Goal: Task Accomplishment & Management: Complete application form

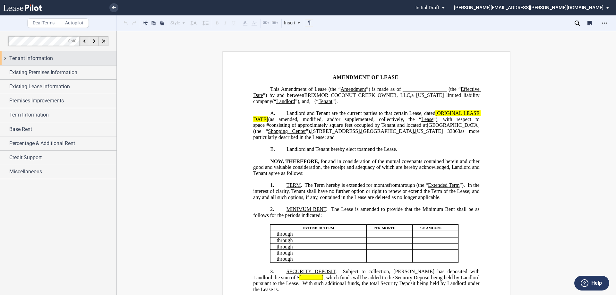
click at [5, 59] on div "Tenant Information" at bounding box center [58, 58] width 117 height 14
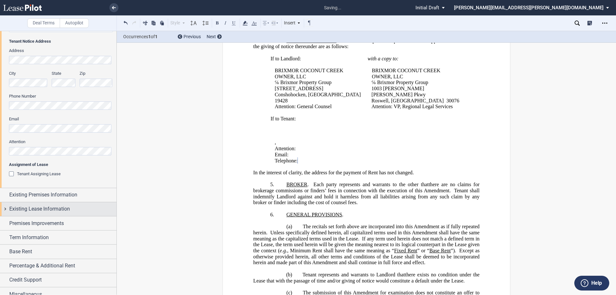
scroll to position [147, 0]
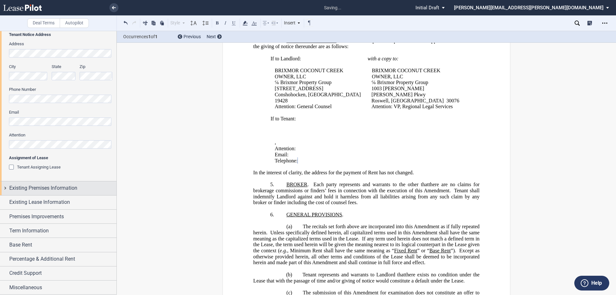
click at [4, 189] on div "Existing Premises Information" at bounding box center [58, 188] width 117 height 14
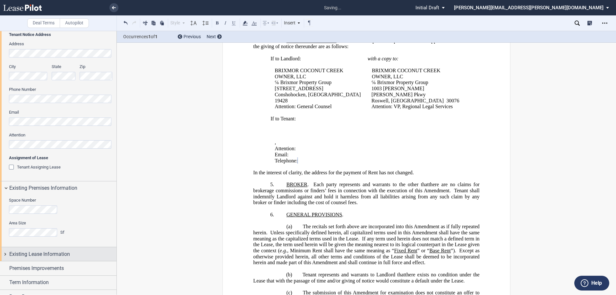
click at [4, 254] on div "Existing Lease Information" at bounding box center [58, 254] width 117 height 14
click at [12, 265] on div "Prior Amendments of Lease" at bounding box center [12, 267] width 6 height 6
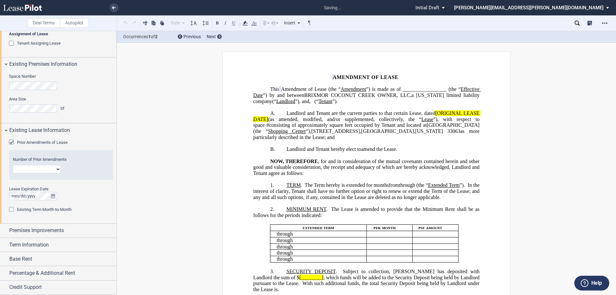
scroll to position [276, 0]
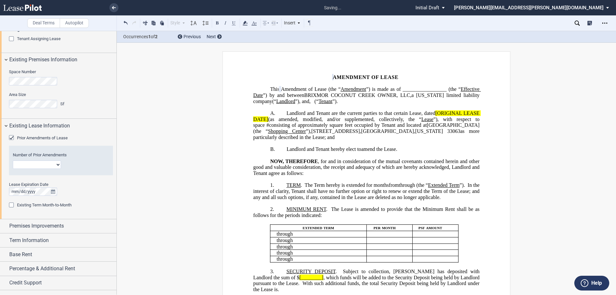
click at [59, 165] on select "1 2 3 4 5 6 7 8 9 10 11 12" at bounding box center [37, 164] width 48 height 8
select select "number:1"
click at [13, 160] on select "1 2 3 4 5 6 7 8 9 10 11 12" at bounding box center [37, 164] width 48 height 8
click at [4, 225] on div "Premises Improvements" at bounding box center [58, 226] width 117 height 14
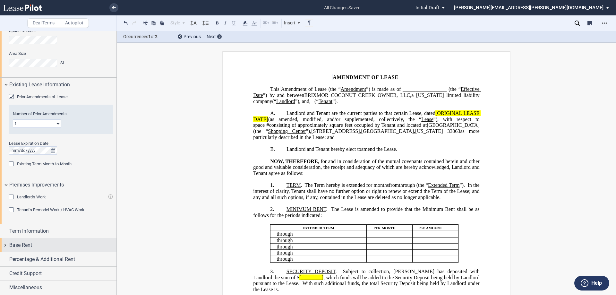
scroll to position [317, 0]
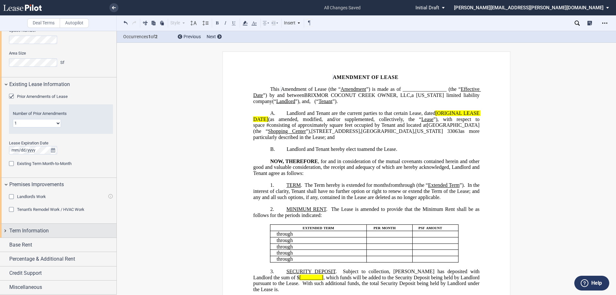
drag, startPoint x: 6, startPoint y: 232, endPoint x: 60, endPoint y: 227, distance: 54.8
click at [6, 232] on div "Term Information" at bounding box center [58, 231] width 117 height 14
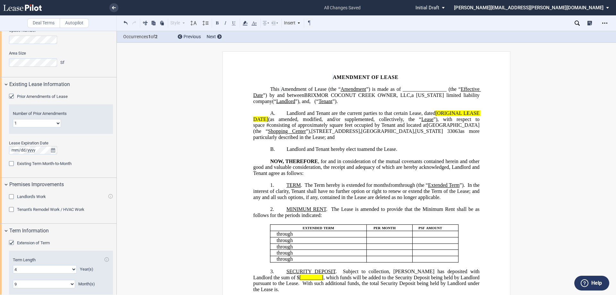
drag, startPoint x: 10, startPoint y: 241, endPoint x: 20, endPoint y: 243, distance: 9.7
click at [10, 241] on div "Extension of Term" at bounding box center [12, 243] width 6 height 6
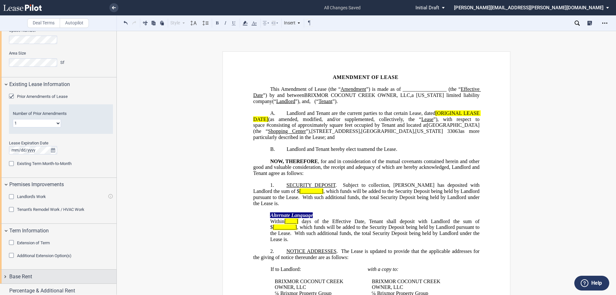
click at [6, 277] on div "Base Rent" at bounding box center [58, 277] width 117 height 14
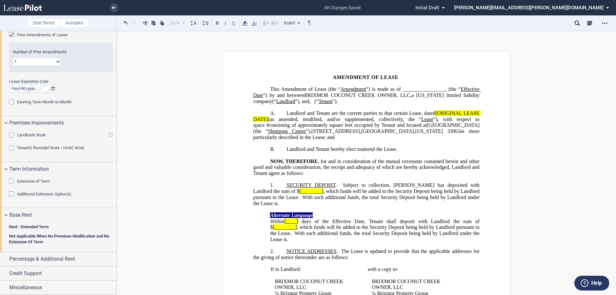
drag, startPoint x: 5, startPoint y: 259, endPoint x: 84, endPoint y: 240, distance: 81.3
click at [5, 258] on div "Percentage & Additional Rent" at bounding box center [58, 259] width 117 height 14
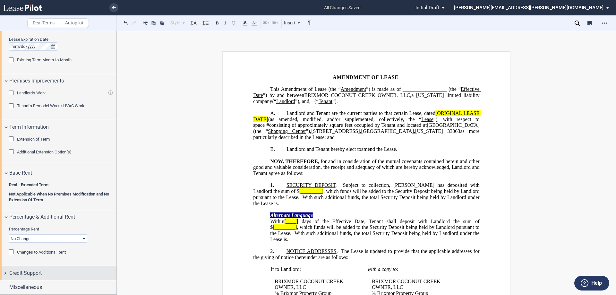
click at [7, 273] on div "Credit Support" at bounding box center [58, 273] width 117 height 14
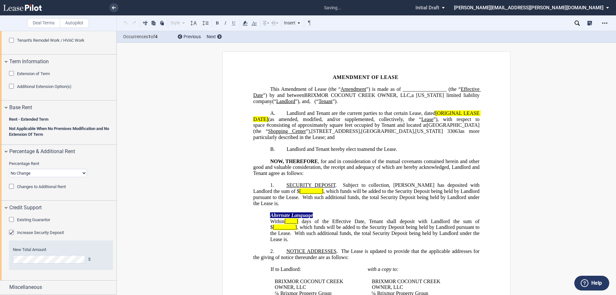
drag, startPoint x: 10, startPoint y: 231, endPoint x: 27, endPoint y: 231, distance: 16.7
click at [12, 231] on div "Increase Security Deposit" at bounding box center [12, 233] width 6 height 6
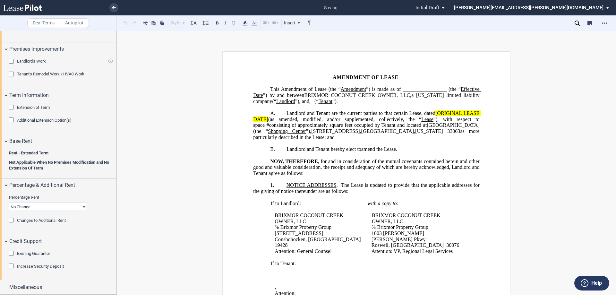
scroll to position [453, 0]
drag, startPoint x: 10, startPoint y: 253, endPoint x: 26, endPoint y: 253, distance: 15.4
click at [10, 253] on div "Existing Guarantor" at bounding box center [12, 254] width 6 height 6
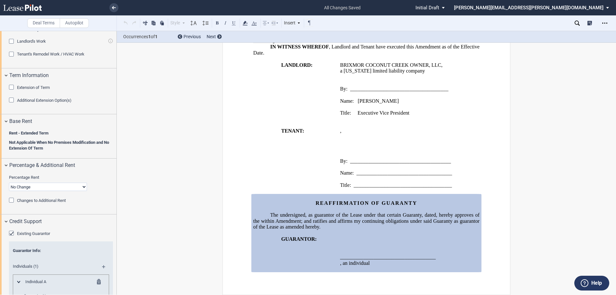
scroll to position [581, 0]
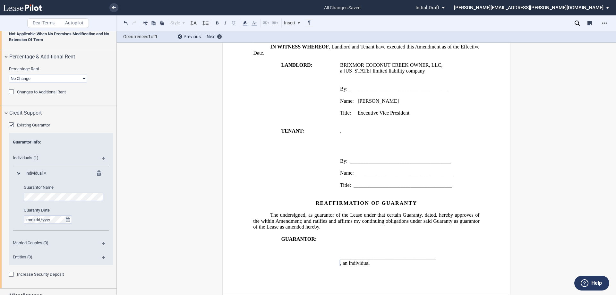
drag, startPoint x: 68, startPoint y: 219, endPoint x: 82, endPoint y: 216, distance: 14.4
click at [68, 219] on icon "true" at bounding box center [68, 219] width 4 height 4
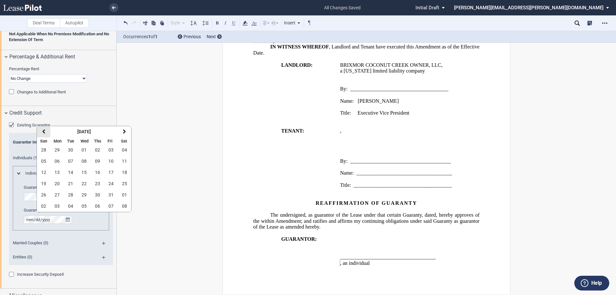
click at [45, 130] on icon "button" at bounding box center [43, 131] width 3 height 5
click at [56, 194] on span "25" at bounding box center [57, 194] width 5 height 5
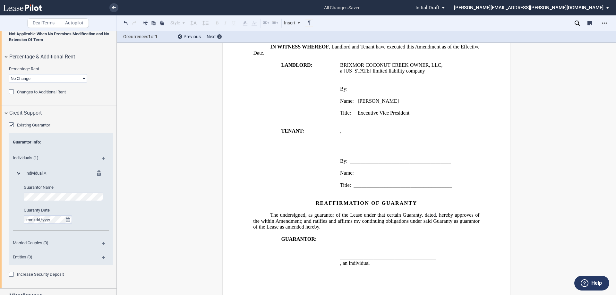
drag, startPoint x: 102, startPoint y: 158, endPoint x: 98, endPoint y: 231, distance: 73.6
click at [102, 158] on md-icon at bounding box center [106, 161] width 9 height 8
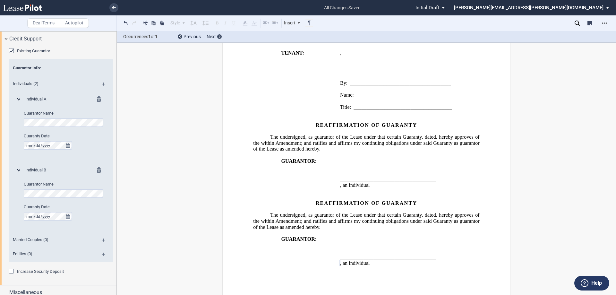
scroll to position [660, 0]
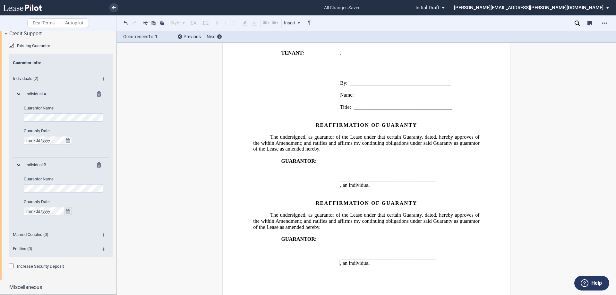
click at [71, 209] on button "true" at bounding box center [68, 211] width 8 height 8
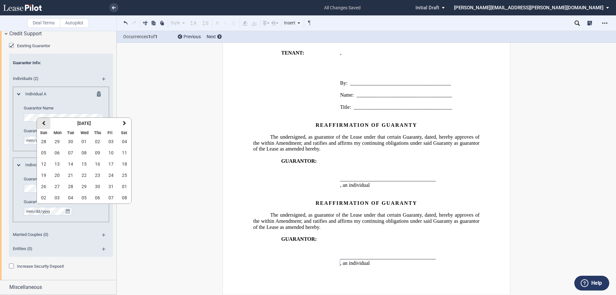
click at [45, 123] on icon "button" at bounding box center [43, 123] width 3 height 5
click at [43, 123] on icon "button" at bounding box center [43, 123] width 3 height 5
click at [124, 124] on icon "button" at bounding box center [124, 123] width 3 height 5
click at [58, 188] on span "25" at bounding box center [57, 186] width 5 height 5
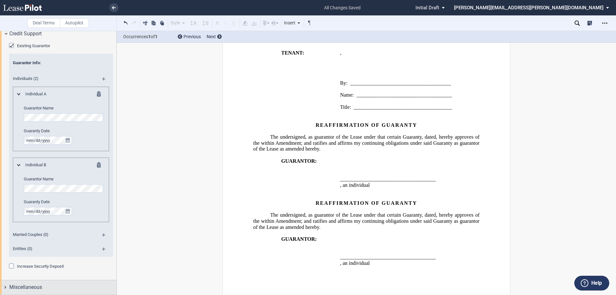
click at [4, 287] on div "Miscellaneous" at bounding box center [58, 287] width 117 height 14
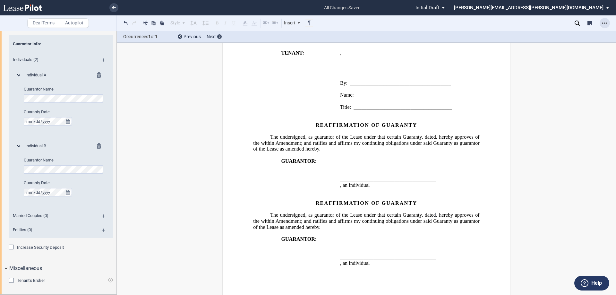
click at [608, 21] on div "Open Lease options menu" at bounding box center [605, 23] width 10 height 10
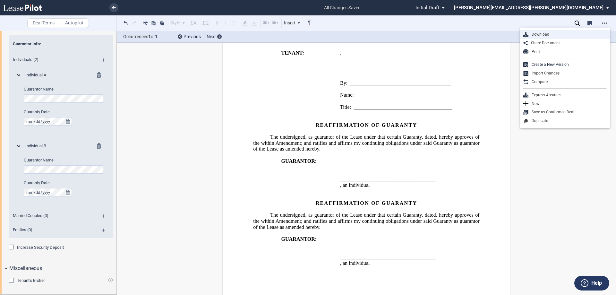
click at [542, 34] on div "Download" at bounding box center [568, 34] width 78 height 5
